Goal: Task Accomplishment & Management: Complete application form

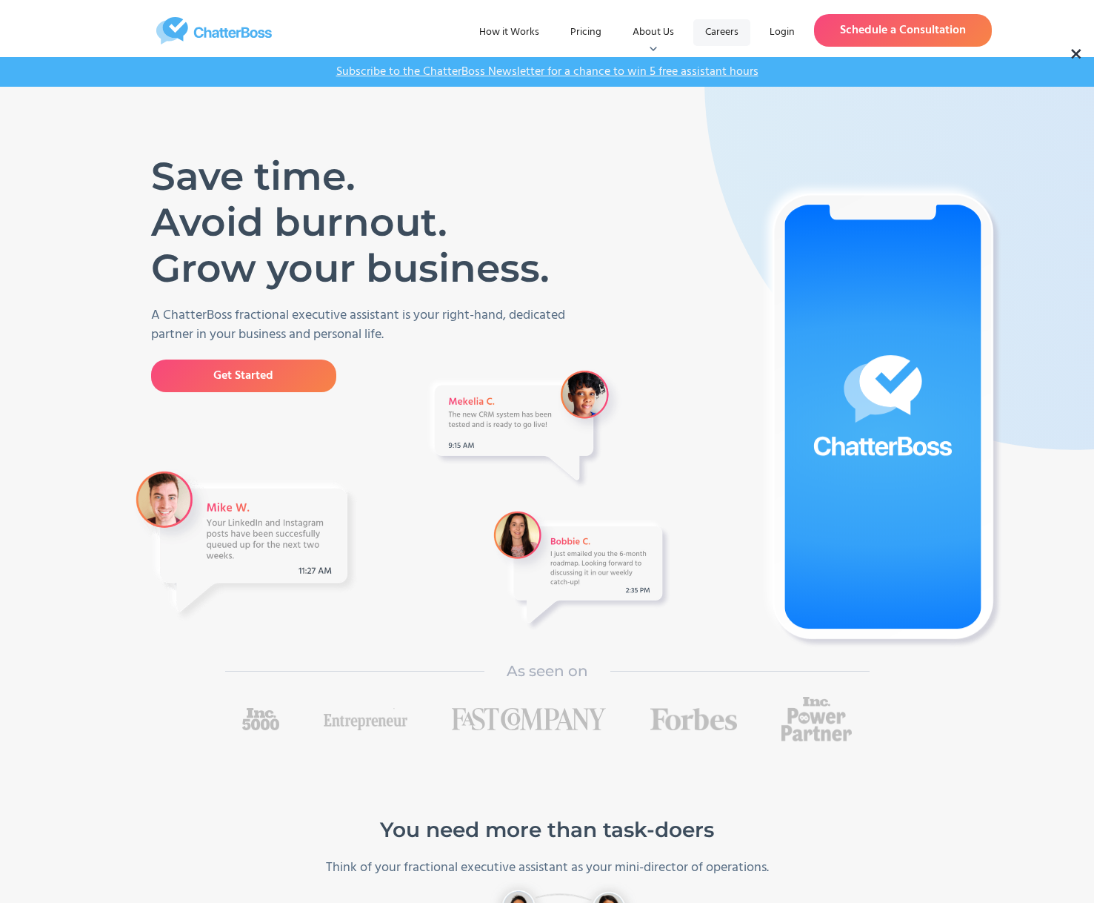
click at [720, 38] on link "Careers" at bounding box center [722, 32] width 57 height 27
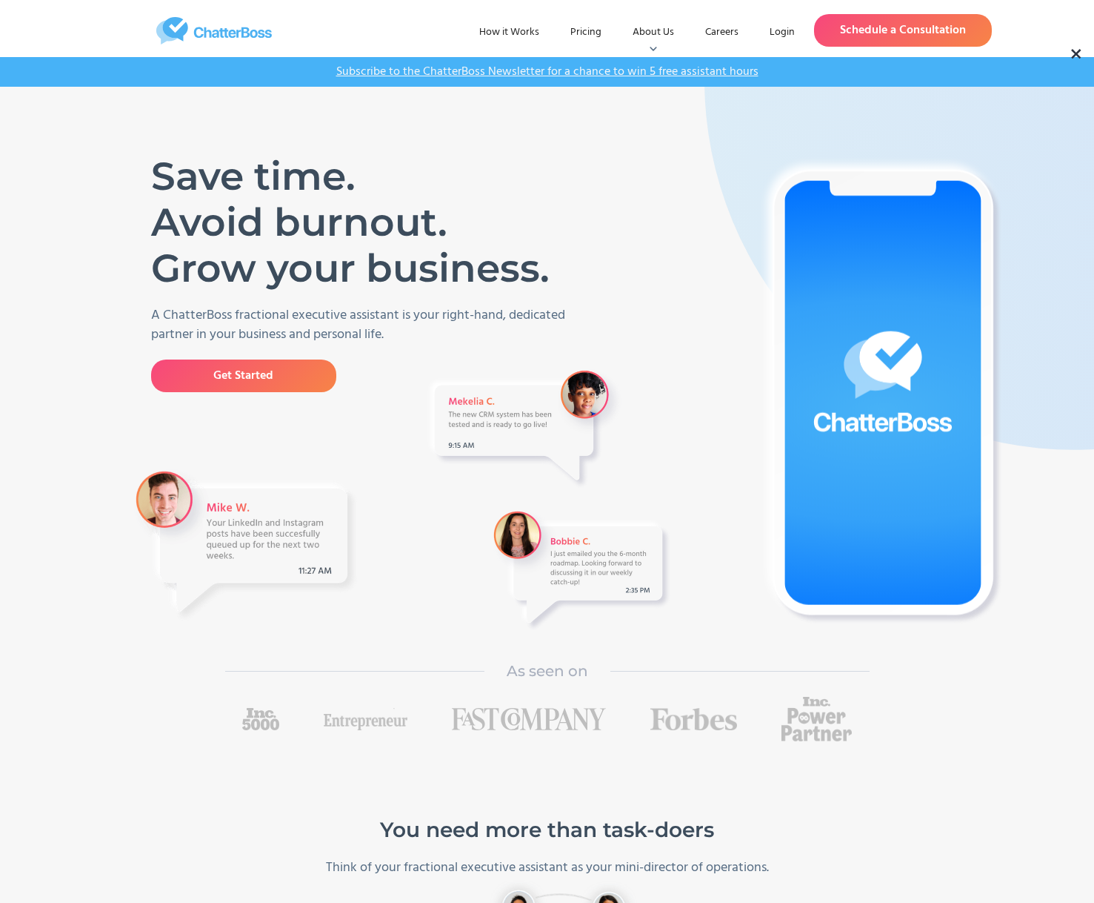
click at [713, 34] on div "[PERSON_NAME] CEO Ready to get things off your plate? WE CAN HELP YOU STRATEGIZ…" at bounding box center [547, 451] width 1094 height 903
click at [713, 29] on div "[PERSON_NAME] CEO Ready to get things off your plate? WE CAN HELP YOU STRATEGIZ…" at bounding box center [547, 451] width 1094 height 903
click at [1075, 51] on div "[PERSON_NAME] CEO Ready to get things off your plate? WE CAN HELP YOU STRATEGIZ…" at bounding box center [547, 451] width 1094 height 903
click at [720, 31] on div "[PERSON_NAME] CEO Ready to get things off your plate? WE CAN HELP YOU STRATEGIZ…" at bounding box center [547, 451] width 1094 height 903
click at [722, 35] on div "[PERSON_NAME] CEO Ready to get things off your plate? WE CAN HELP YOU STRATEGIZ…" at bounding box center [547, 451] width 1094 height 903
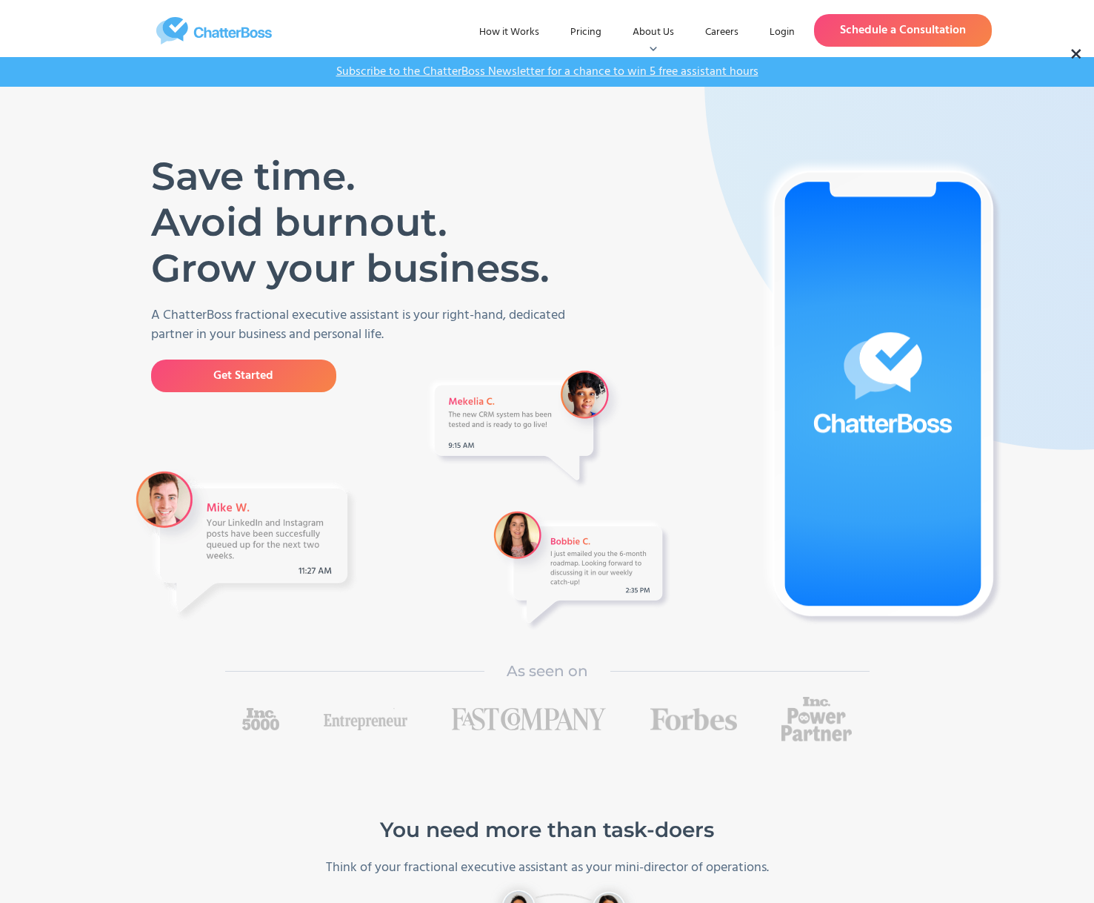
click at [516, 27] on div "[PERSON_NAME] CEO Ready to get things off your plate? WE CAN HELP YOU STRATEGIZ…" at bounding box center [547, 451] width 1094 height 903
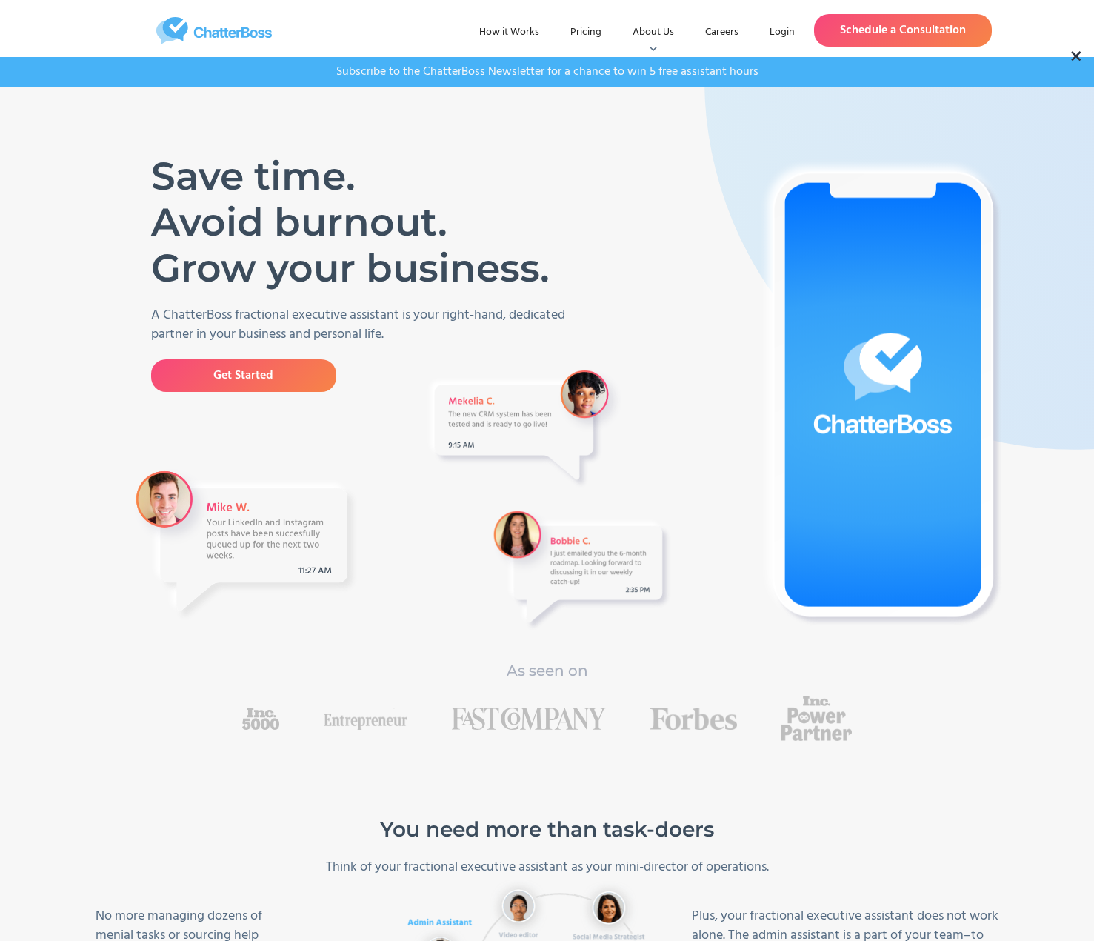
click at [724, 30] on div "[PERSON_NAME] CEO Ready to get things off your plate? WE CAN HELP YOU STRATEGIZ…" at bounding box center [547, 470] width 1094 height 941
click at [1073, 55] on div "[PERSON_NAME] CEO Ready to get things off your plate? WE CAN HELP YOU STRATEGIZ…" at bounding box center [547, 470] width 1094 height 941
click at [727, 29] on link "Careers" at bounding box center [722, 32] width 57 height 27
